Goal: Download file/media

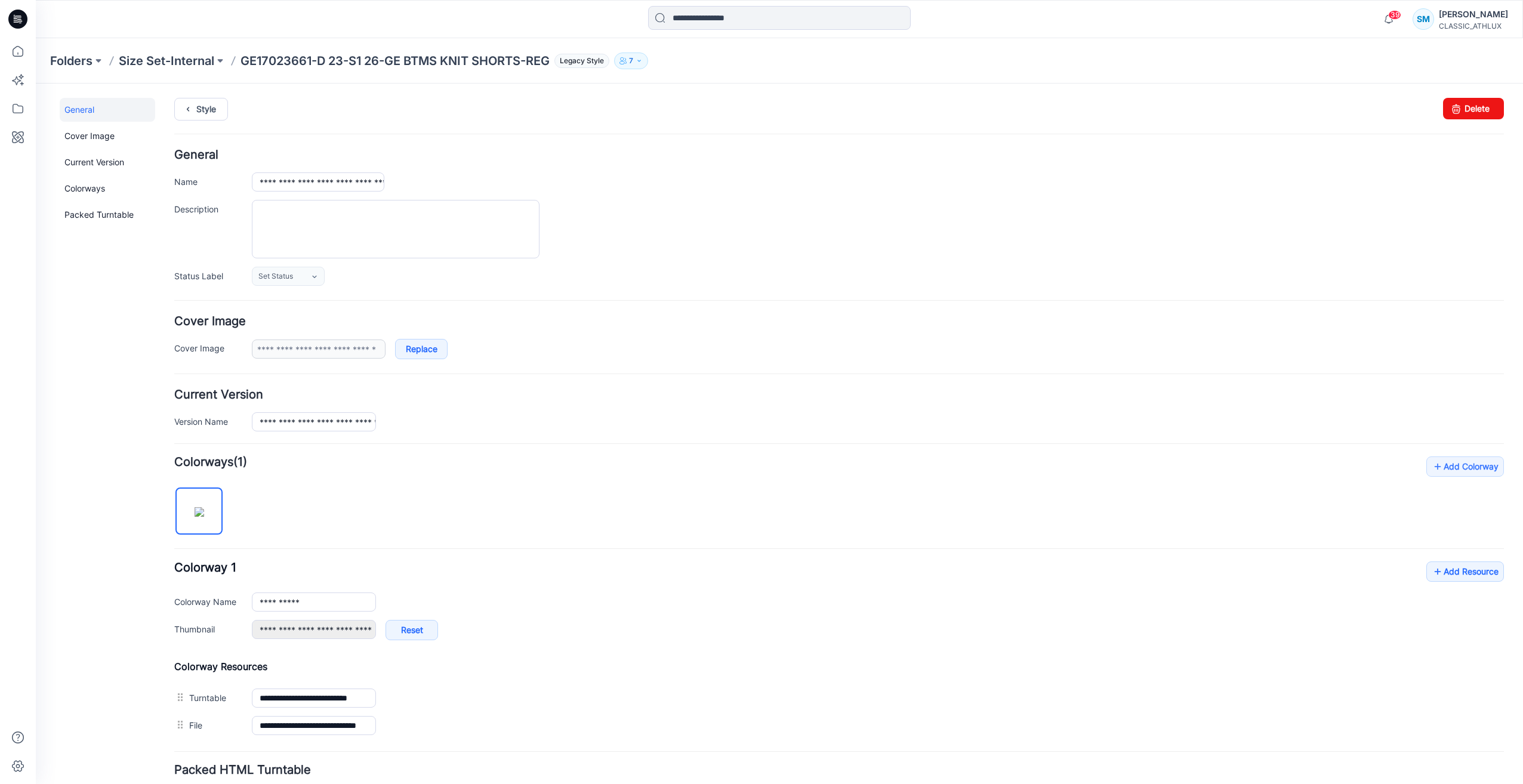
click at [11, 18] on icon at bounding box center [18, 19] width 19 height 19
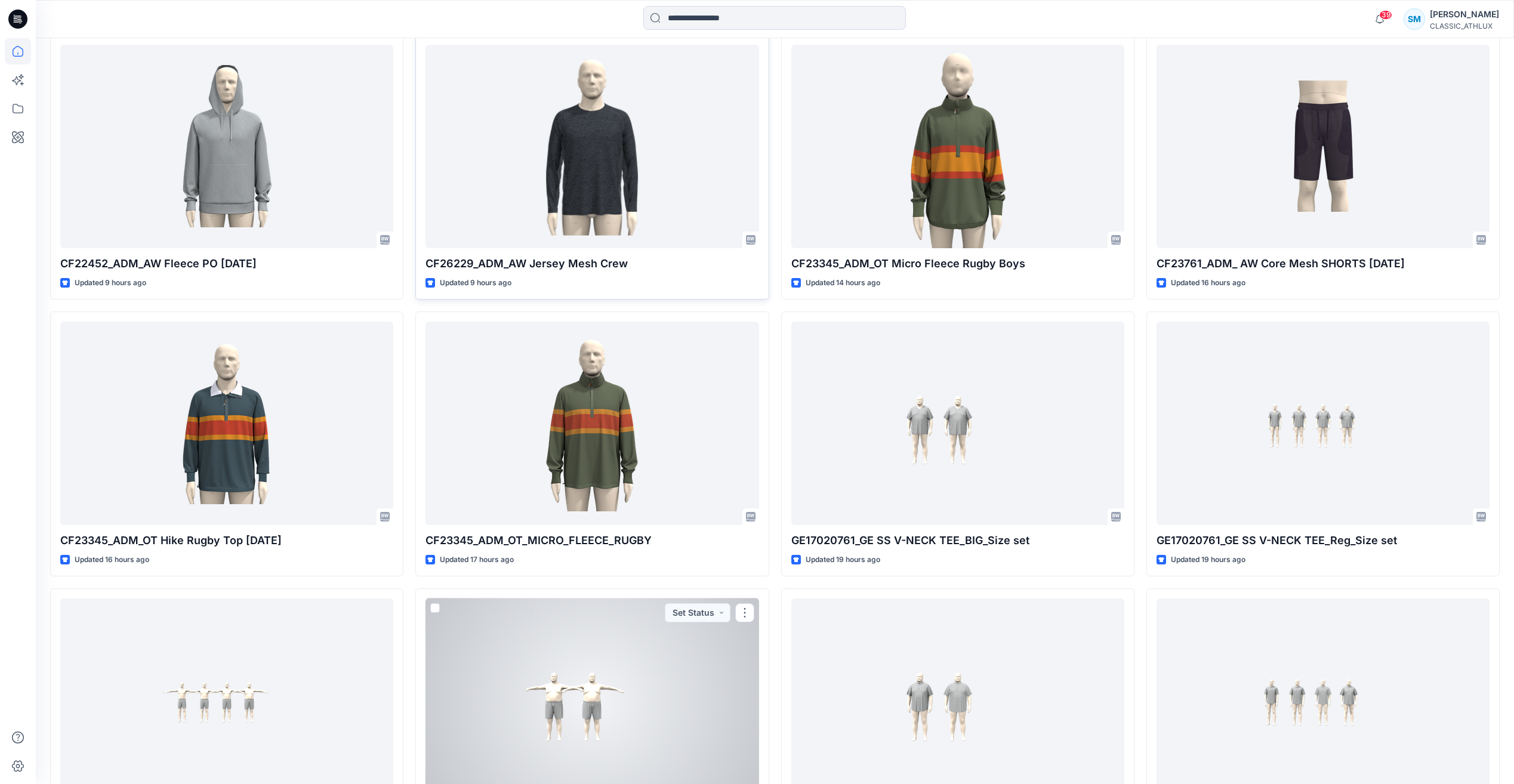
scroll to position [1145, 0]
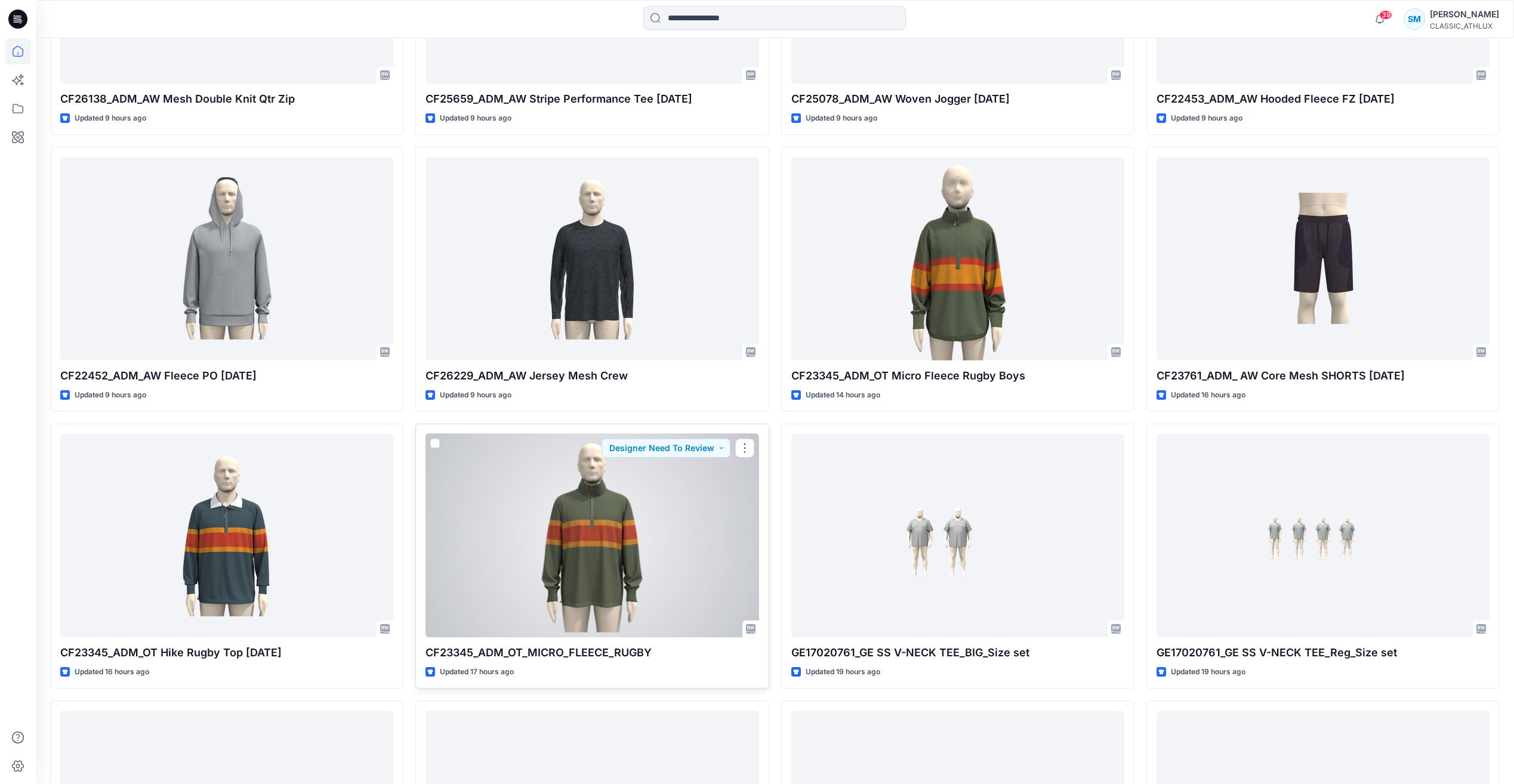
click at [662, 510] on div at bounding box center [592, 536] width 333 height 203
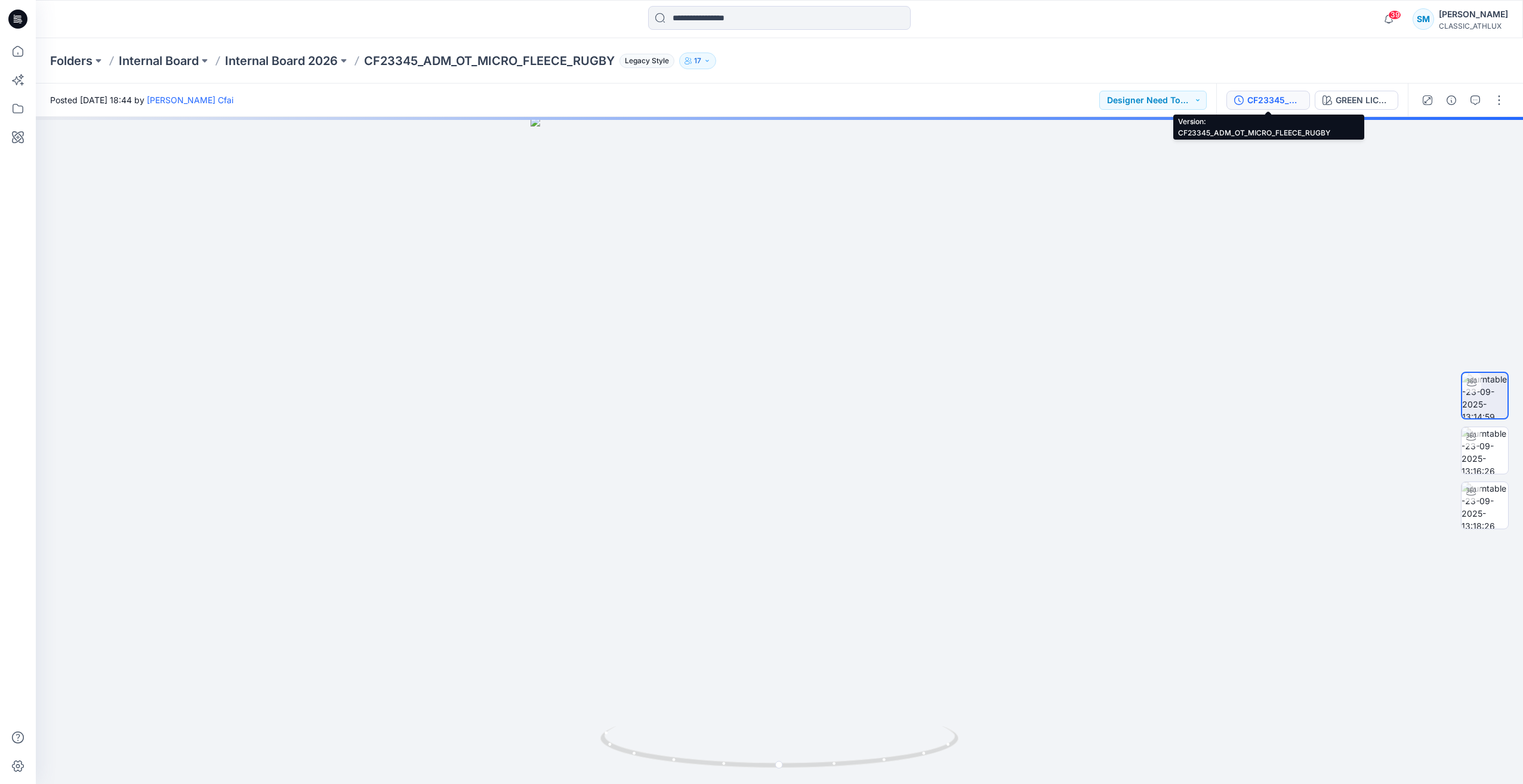
click at [1259, 103] on div "CF23345_ADM_OT_MICRO_FLEECE_RUGBY" at bounding box center [1275, 100] width 55 height 13
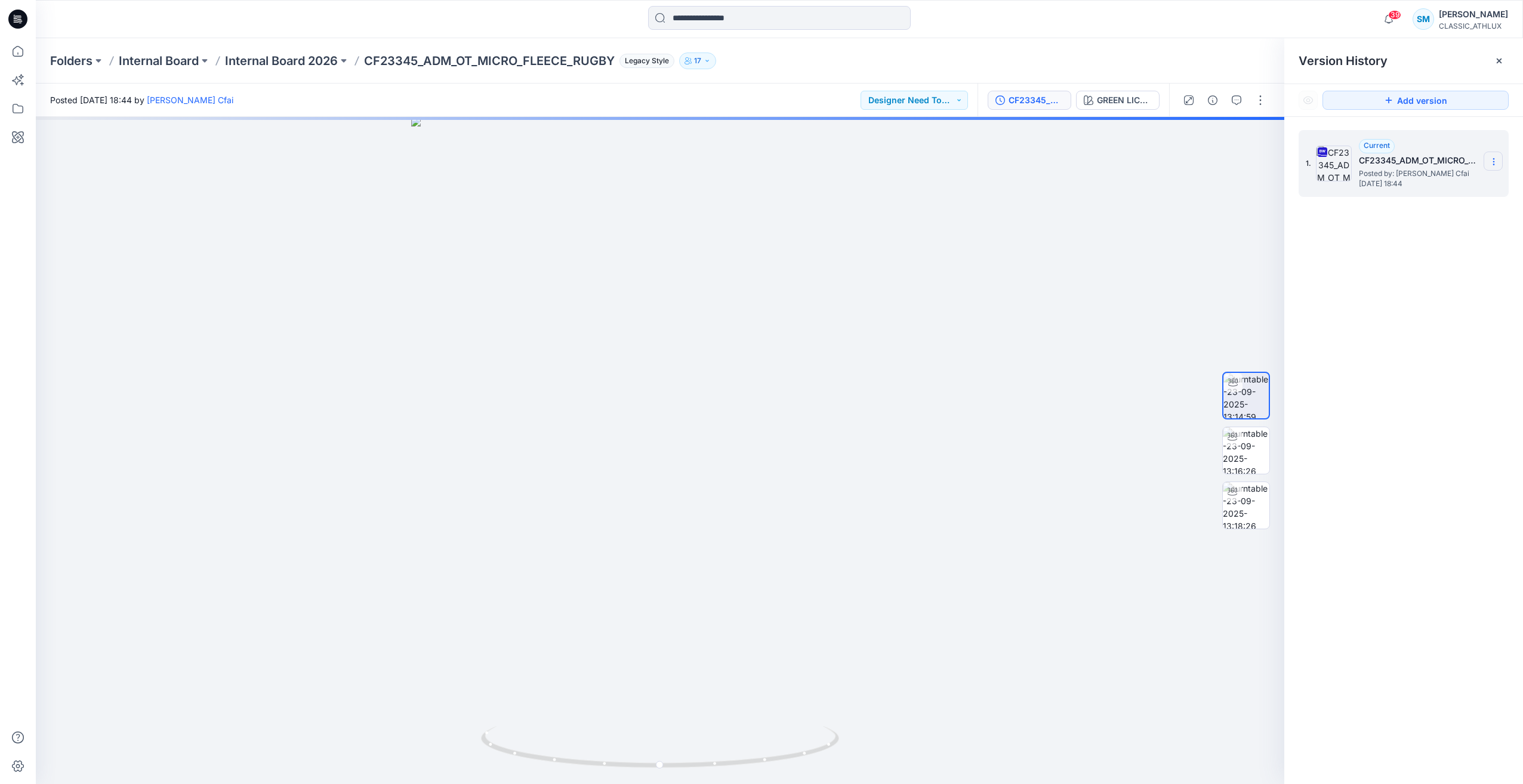
click at [1496, 163] on icon at bounding box center [1494, 162] width 10 height 10
click at [1407, 186] on span "Download Source BW File" at bounding box center [1433, 185] width 100 height 14
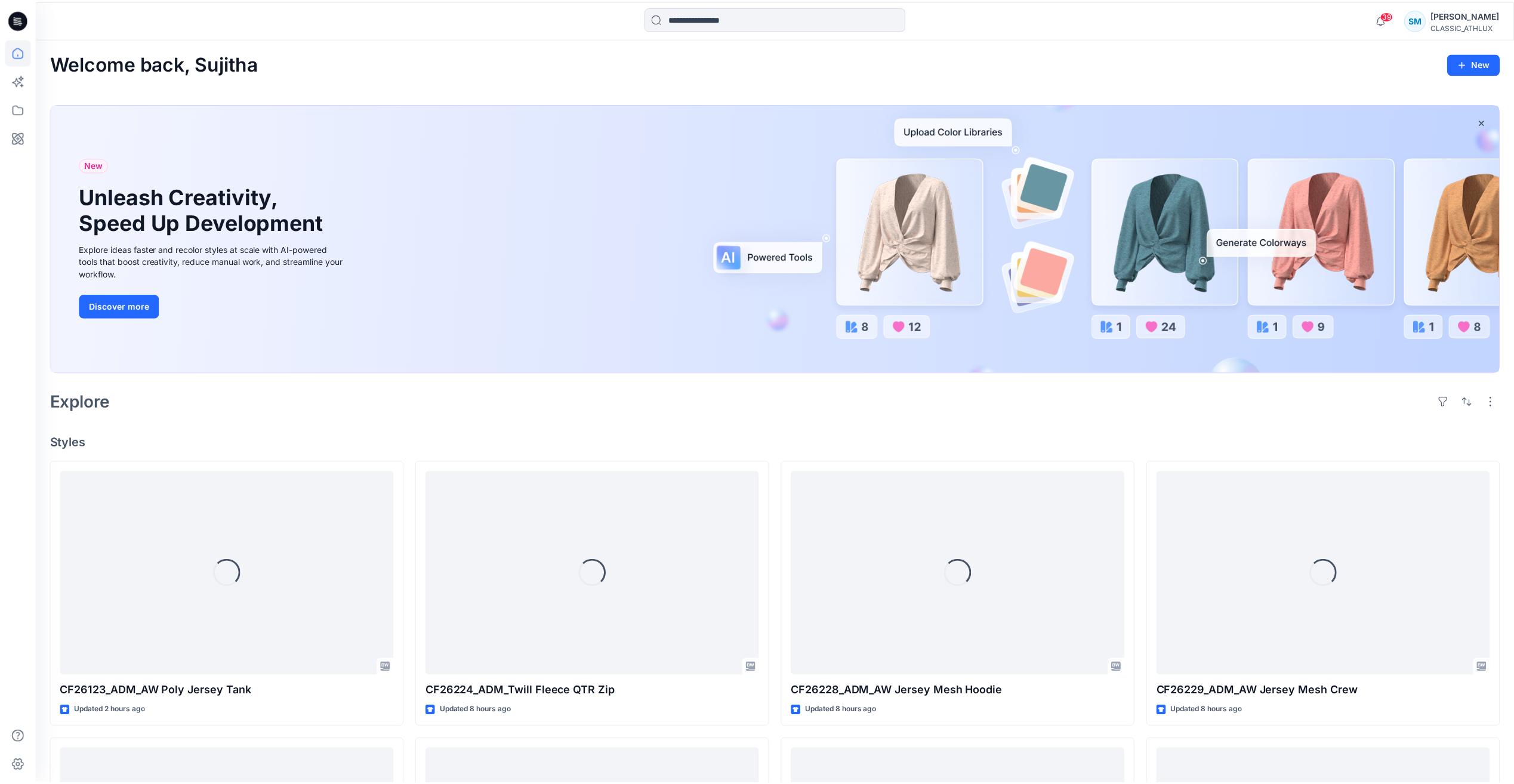
scroll to position [1145, 0]
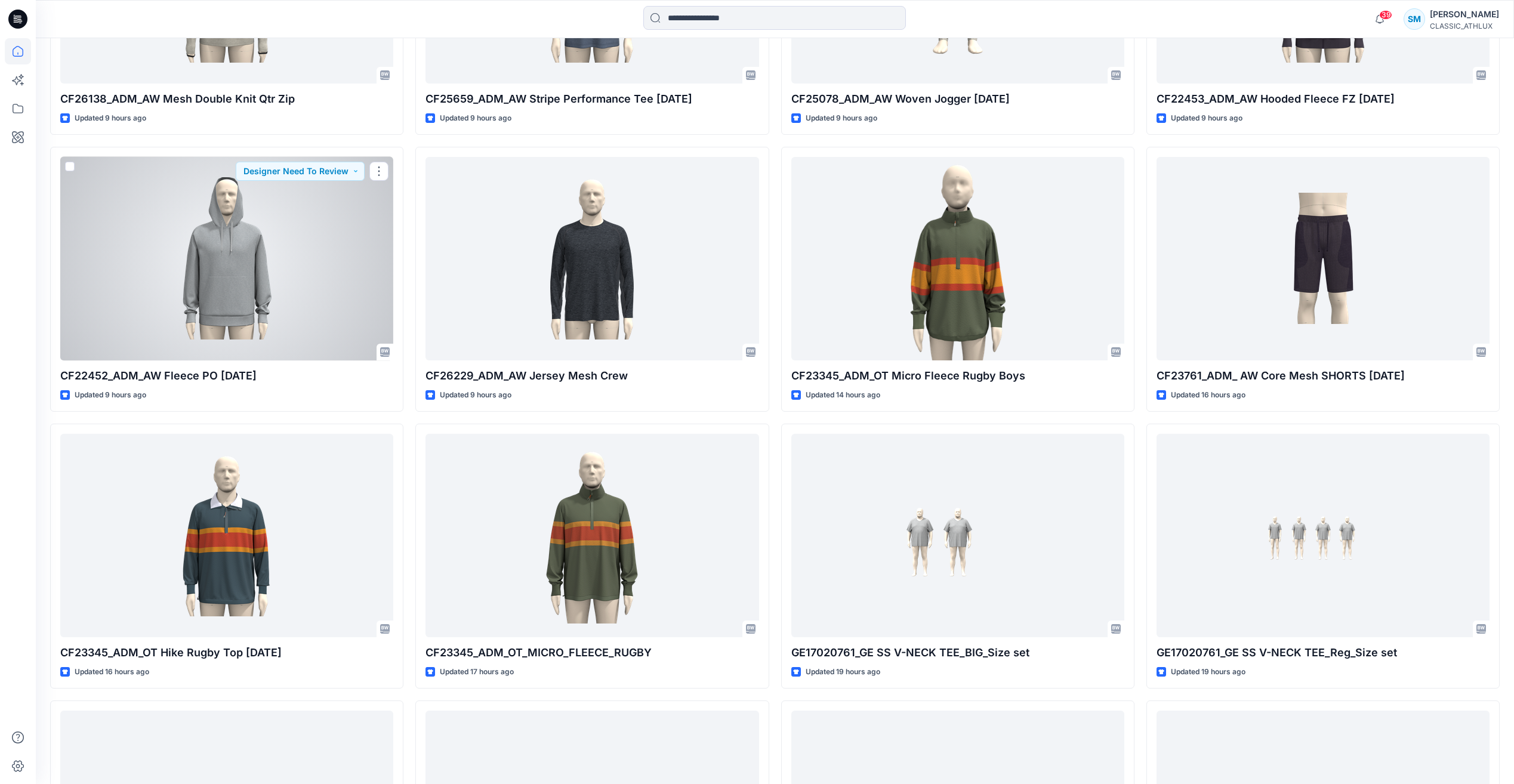
click at [243, 244] on div at bounding box center [227, 259] width 333 height 203
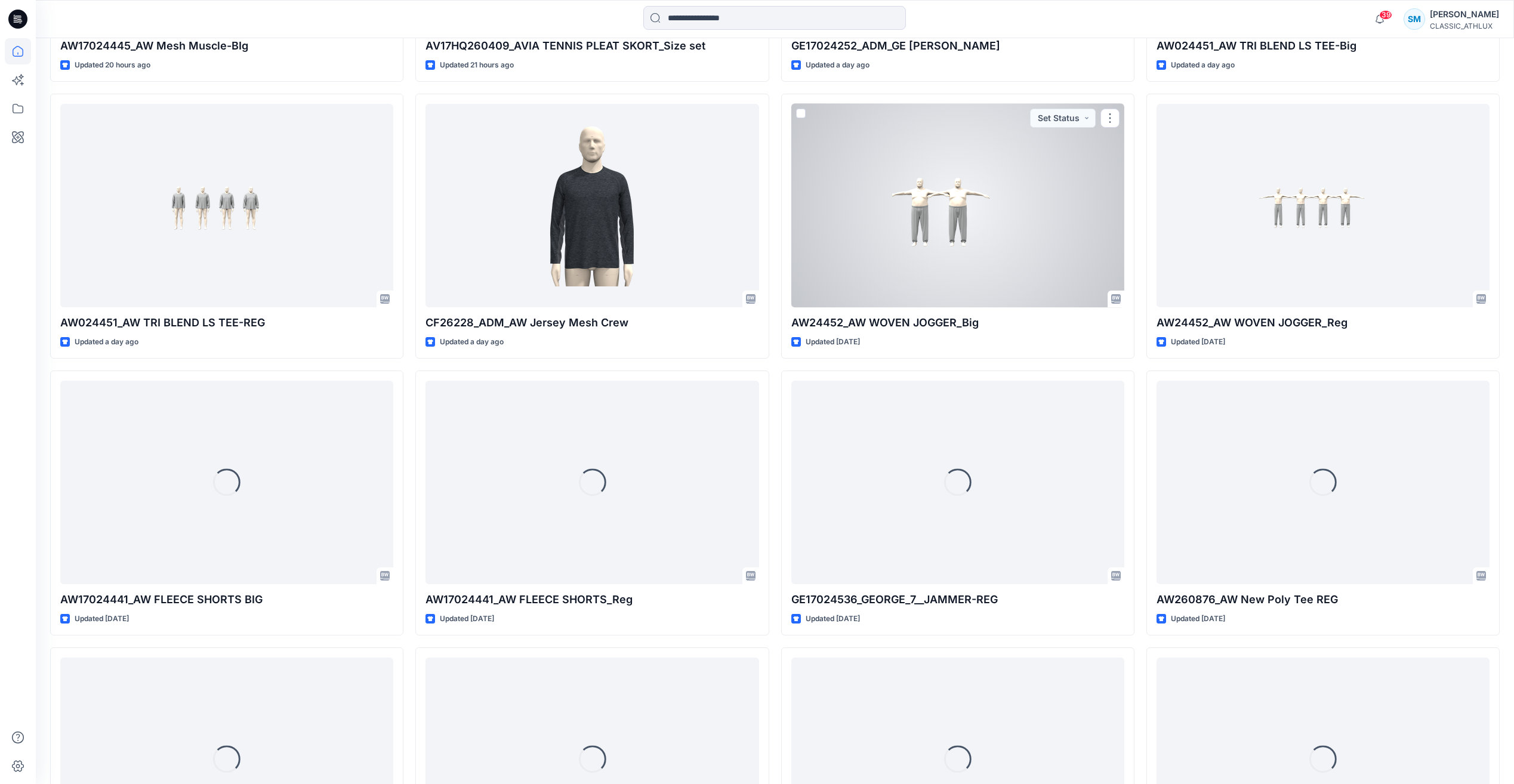
scroll to position [2632, 0]
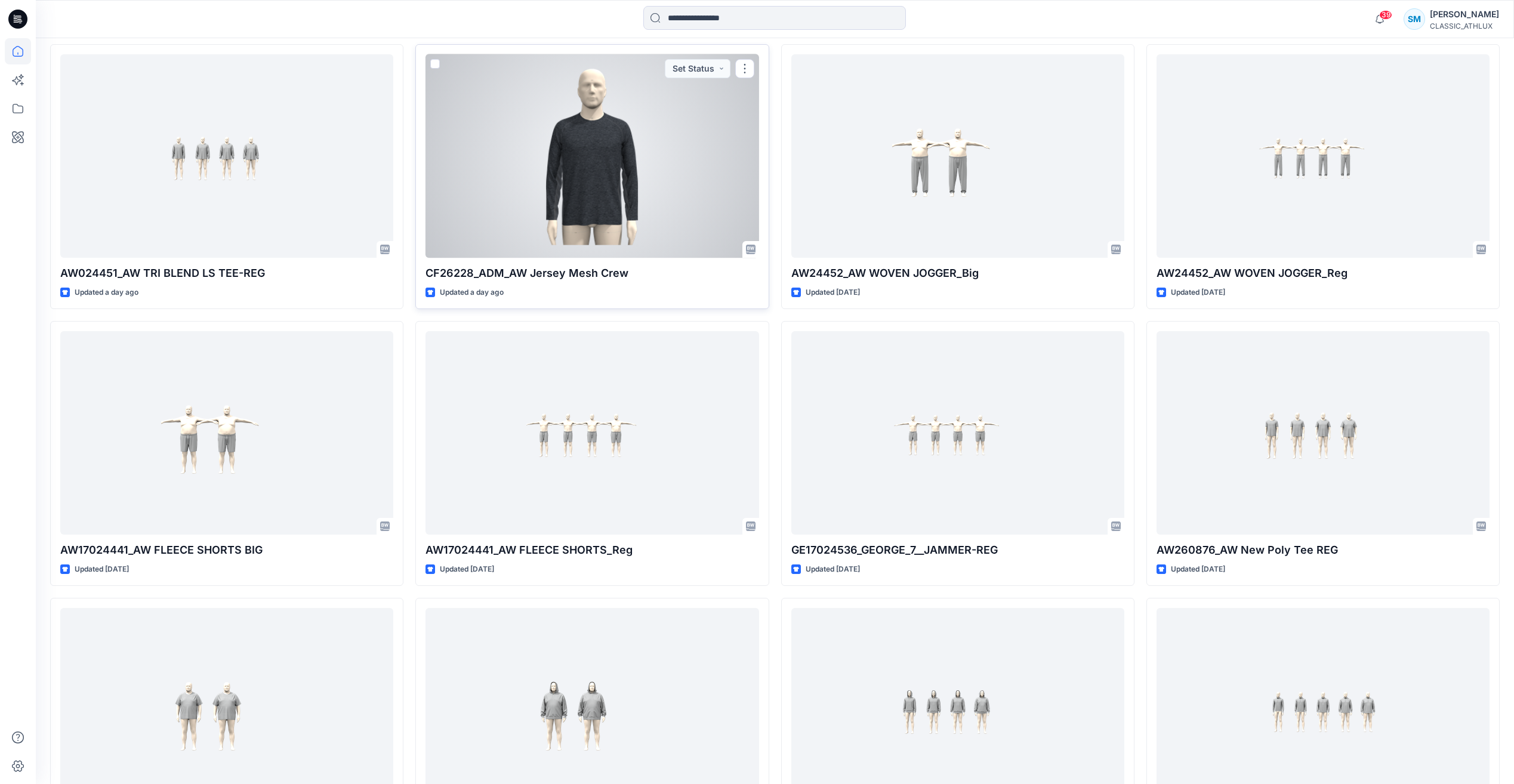
click at [702, 199] on div at bounding box center [592, 156] width 333 height 203
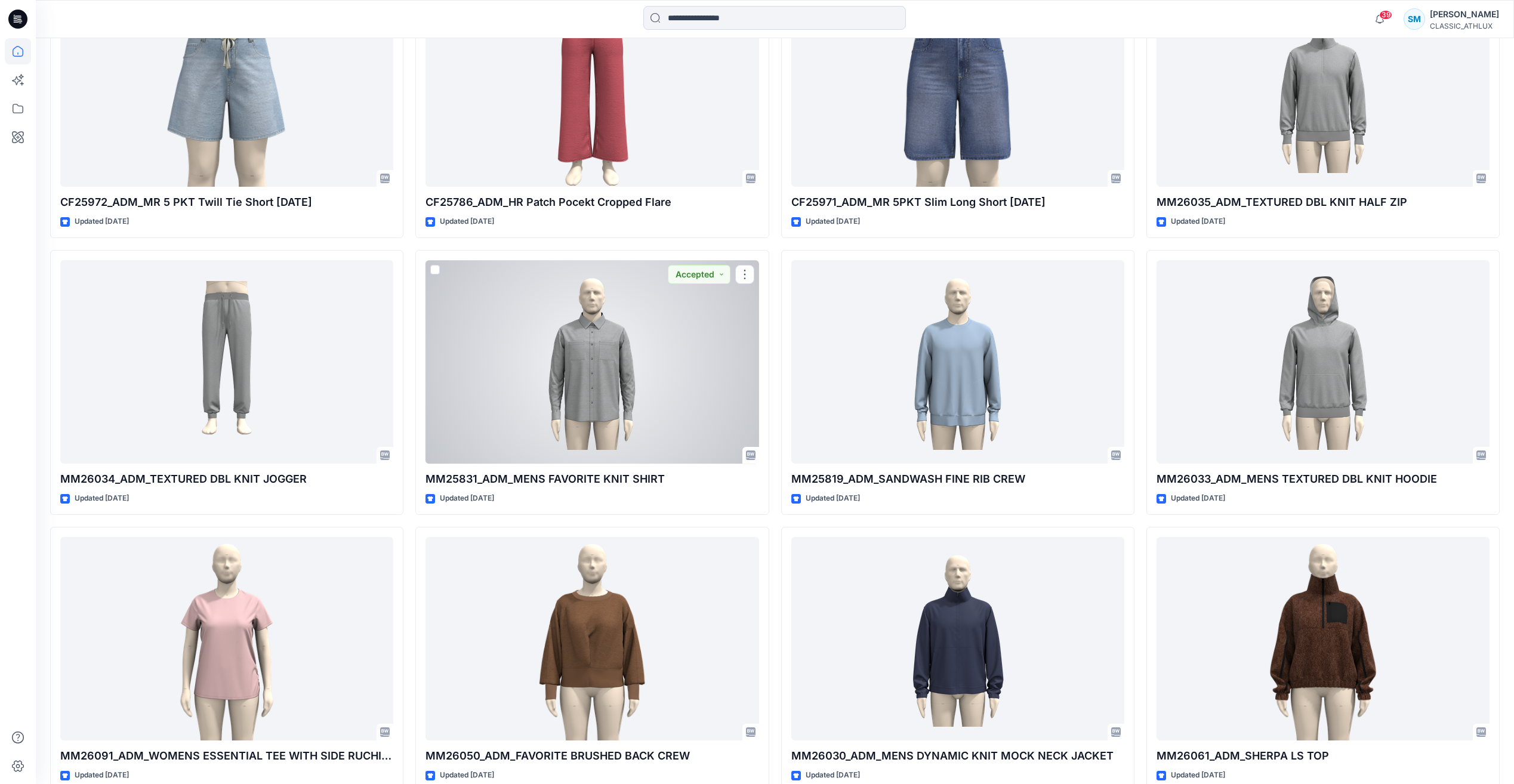
scroll to position [7197, 0]
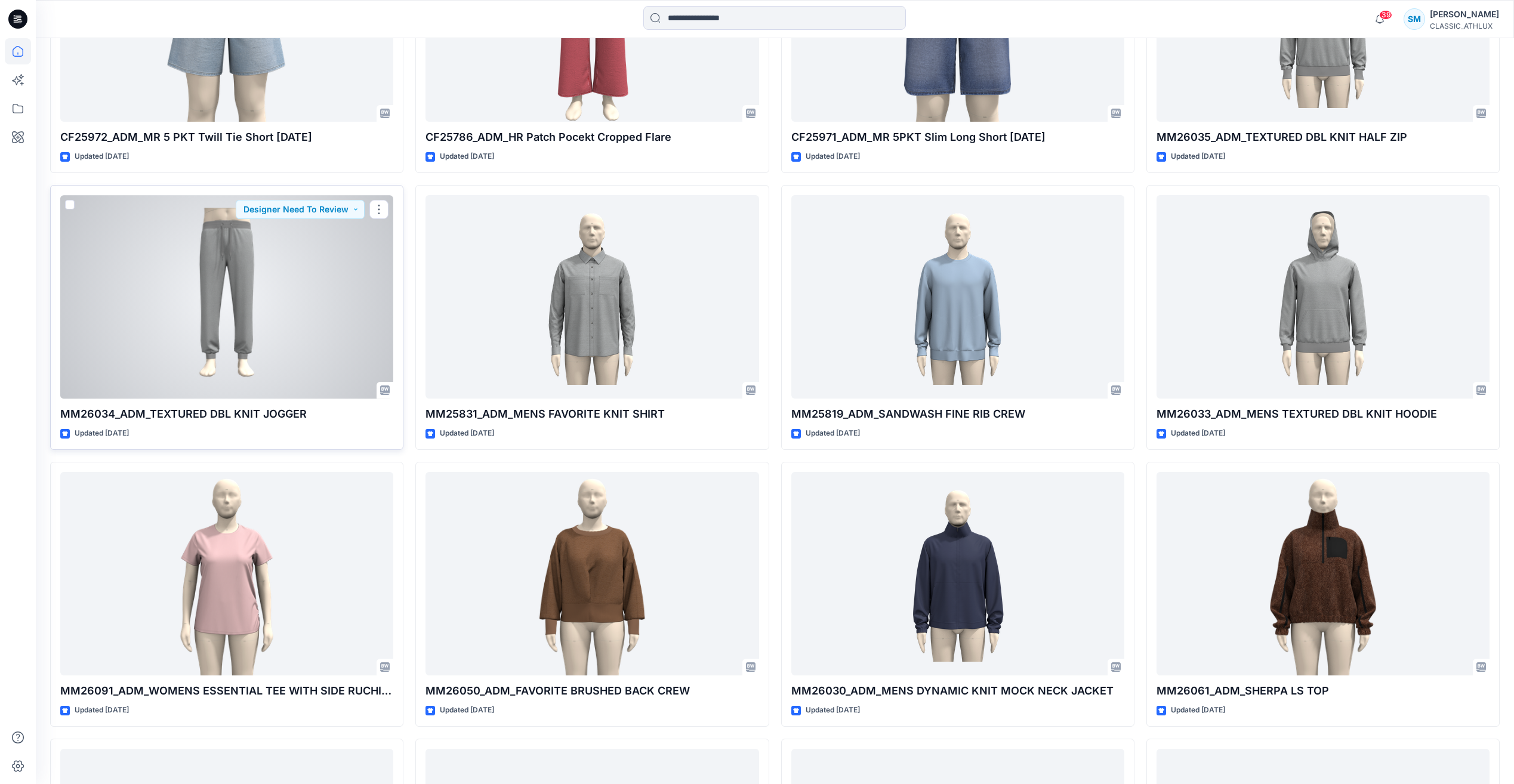
click at [249, 302] on div at bounding box center [227, 297] width 333 height 203
